Goal: Task Accomplishment & Management: Manage account settings

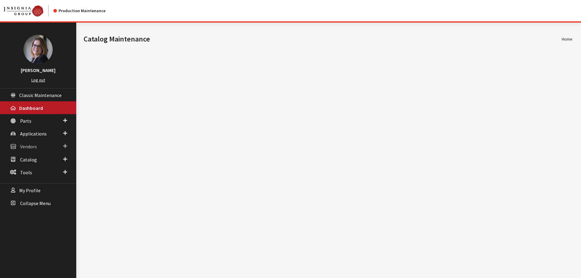
click at [63, 145] on span at bounding box center [65, 146] width 4 height 8
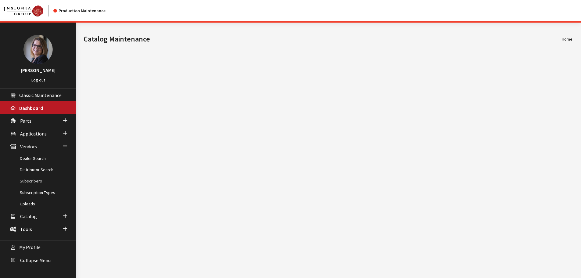
click at [32, 181] on link "Subscribers" at bounding box center [38, 180] width 76 height 11
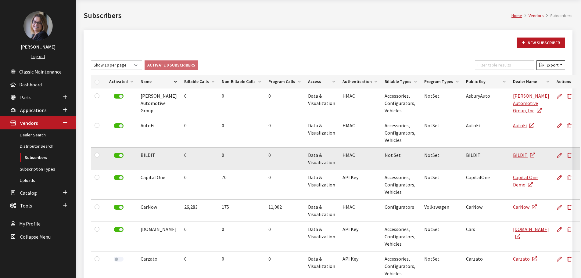
scroll to position [30, 0]
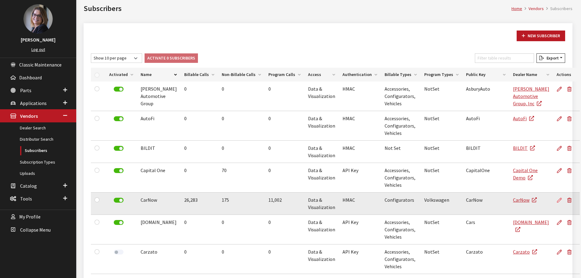
click at [557, 202] on icon at bounding box center [559, 200] width 5 height 5
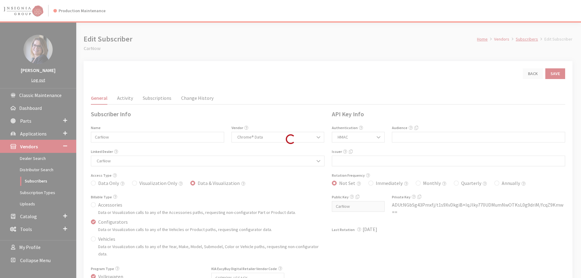
click at [124, 100] on div "Loading..." at bounding box center [290, 139] width 581 height 278
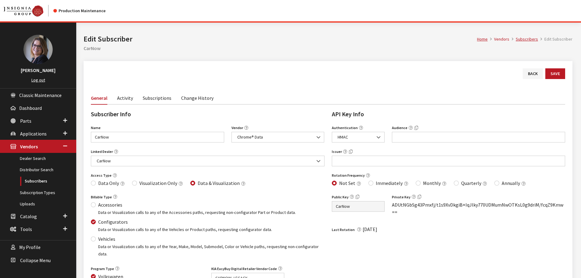
click at [127, 101] on link "Activity" at bounding box center [125, 97] width 16 height 13
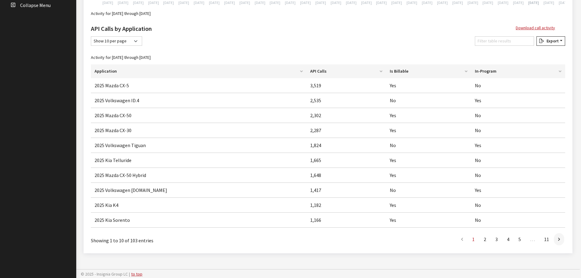
scroll to position [256, 0]
